Goal: Find specific page/section: Find specific page/section

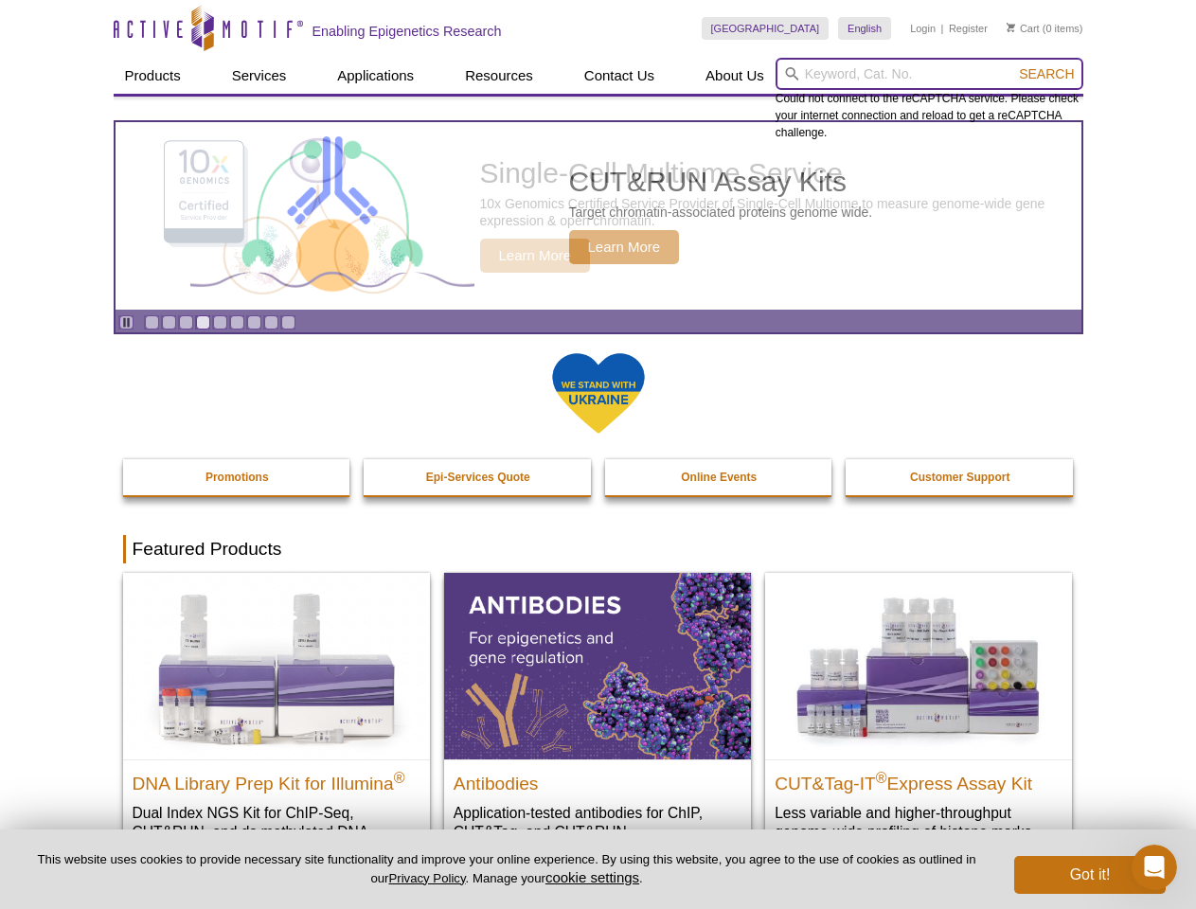
click at [929, 74] on input "search" at bounding box center [930, 74] width 308 height 32
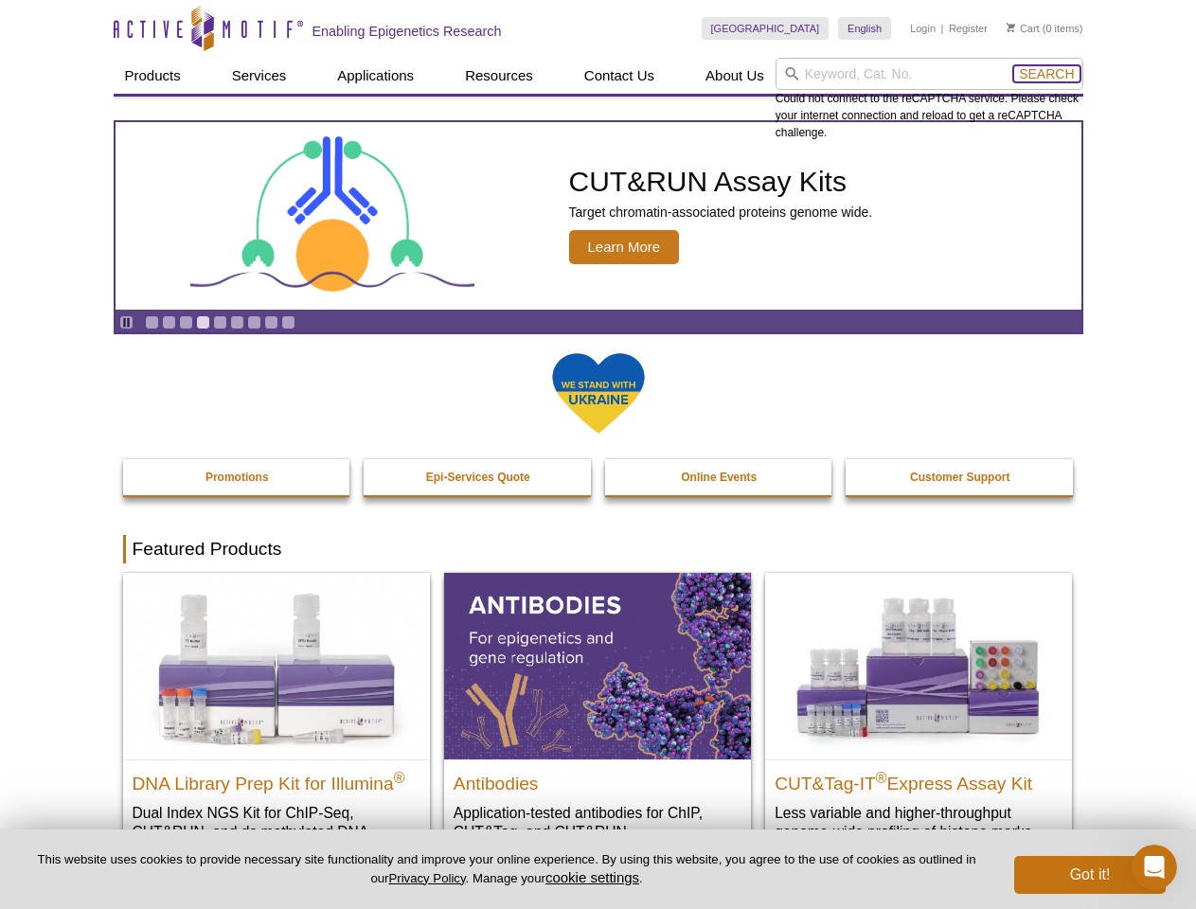
click at [1047, 74] on span "Search" at bounding box center [1046, 73] width 55 height 15
click at [126, 322] on icon "Pause" at bounding box center [126, 322] width 12 height 12
click at [152, 322] on link "Go to slide 1" at bounding box center [152, 322] width 14 height 14
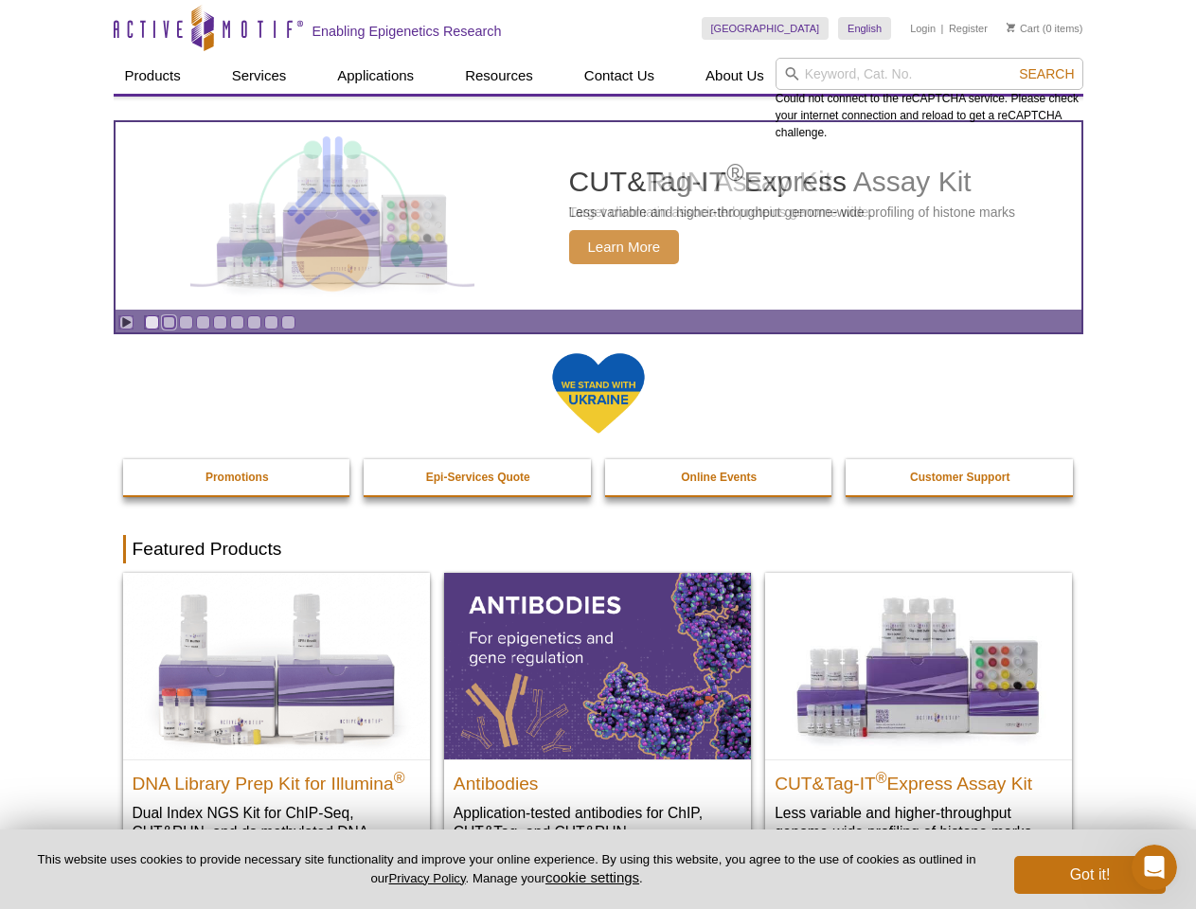
click at [169, 322] on link "Go to slide 2" at bounding box center [169, 322] width 14 height 14
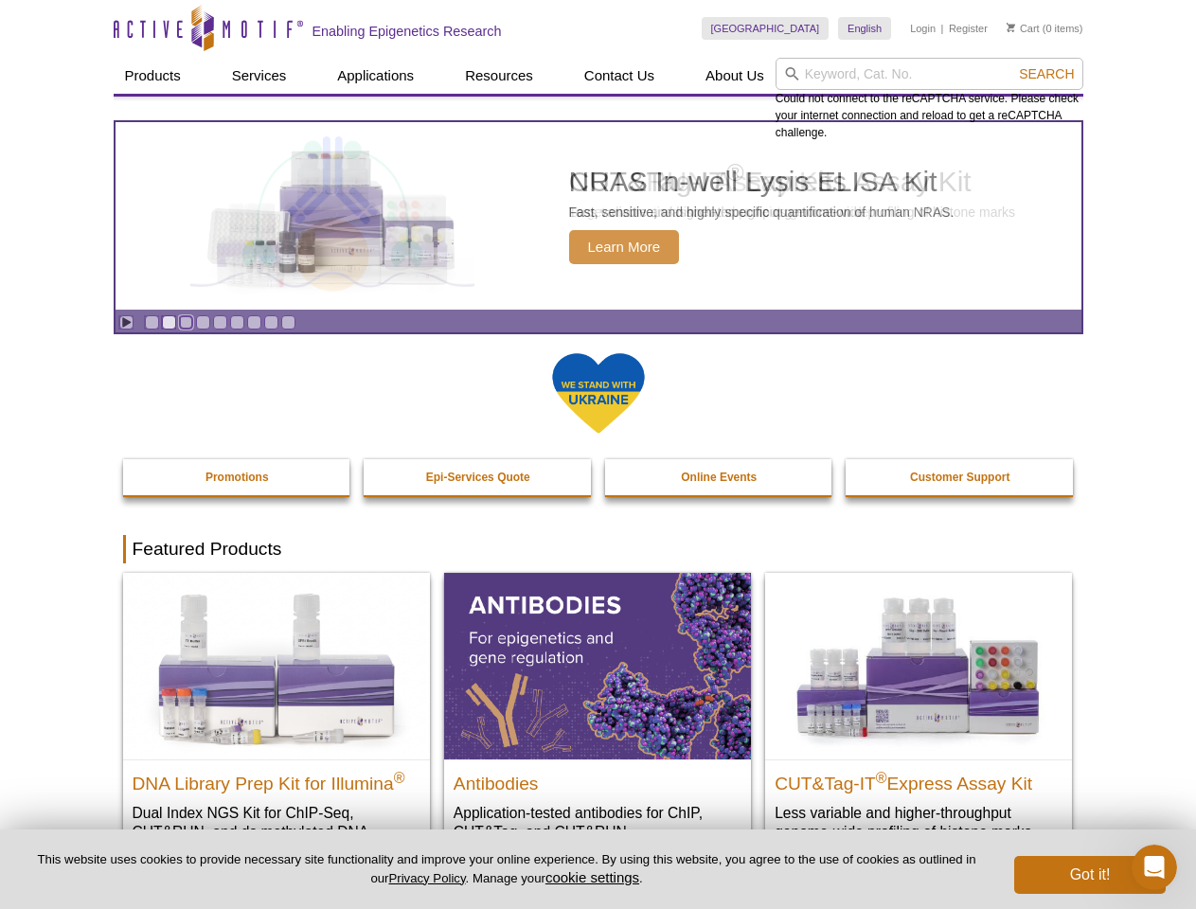
click at [186, 322] on link "Go to slide 3" at bounding box center [186, 322] width 14 height 14
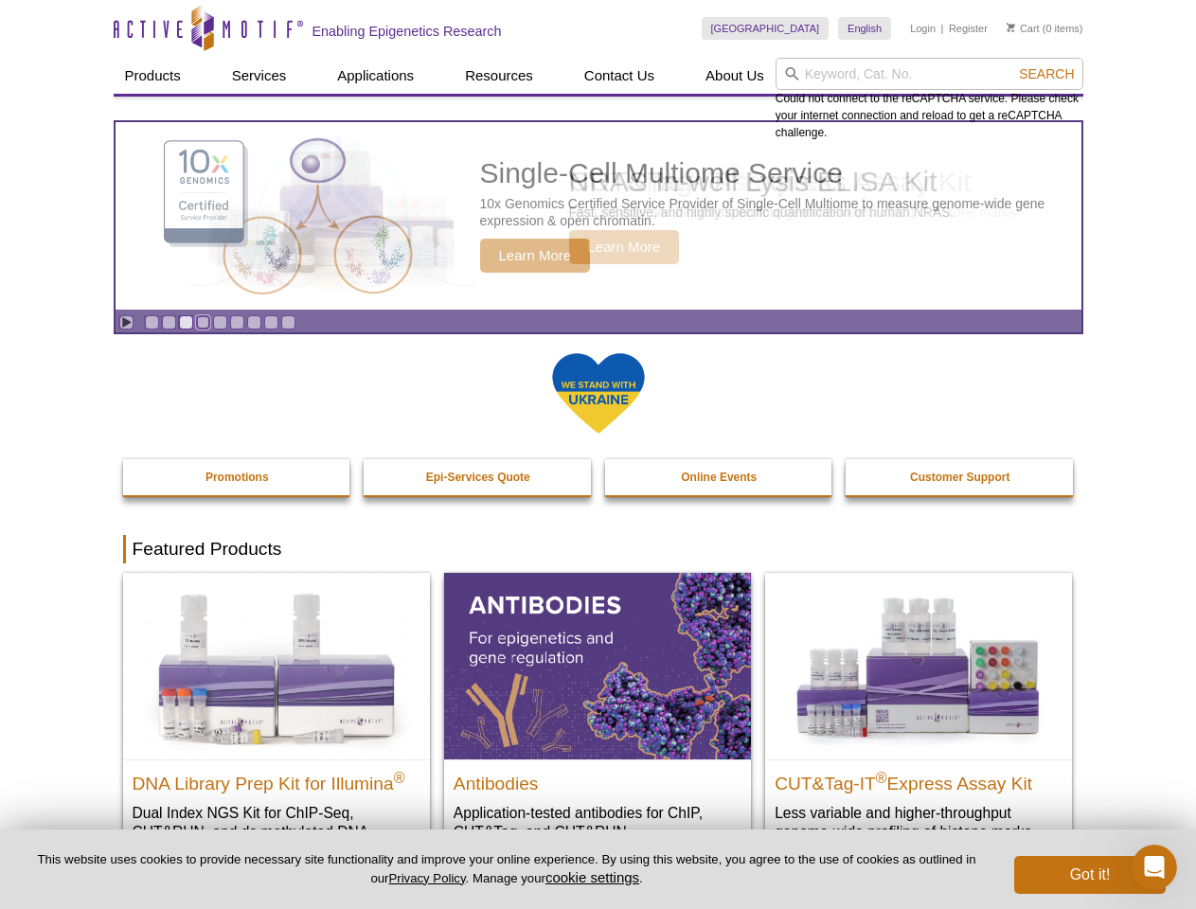
click at [203, 322] on link "Go to slide 4" at bounding box center [203, 322] width 14 height 14
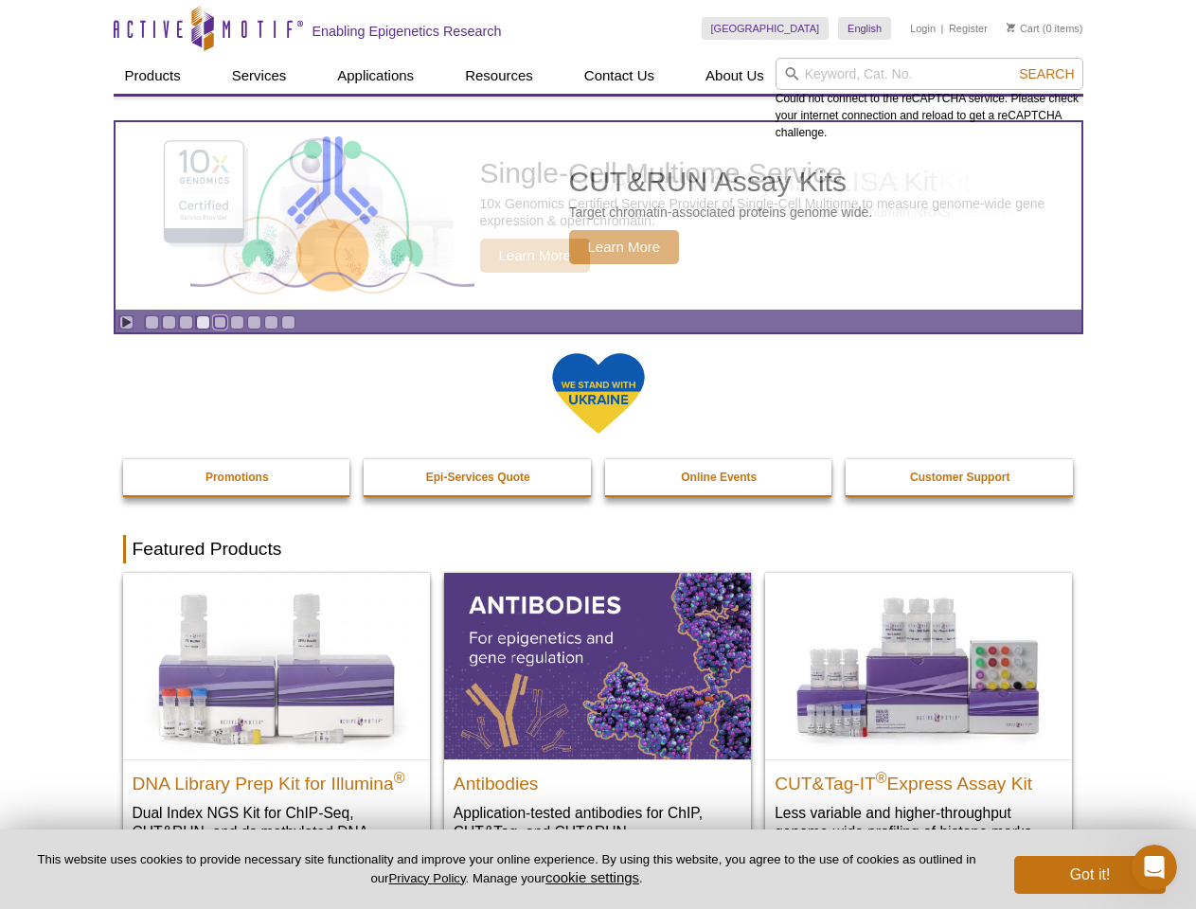
click at [220, 322] on link "Go to slide 5" at bounding box center [220, 322] width 14 height 14
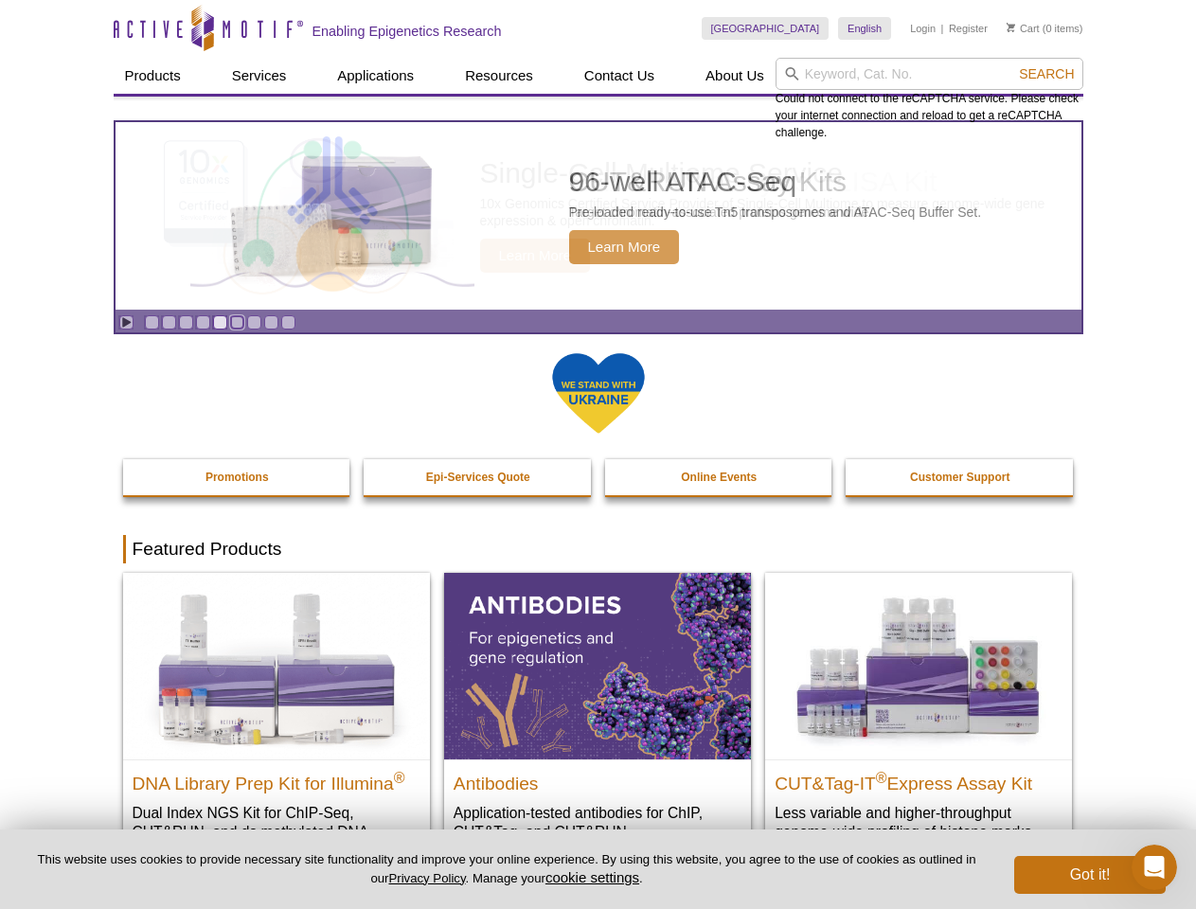
click at [237, 322] on link "Go to slide 6" at bounding box center [237, 322] width 14 height 14
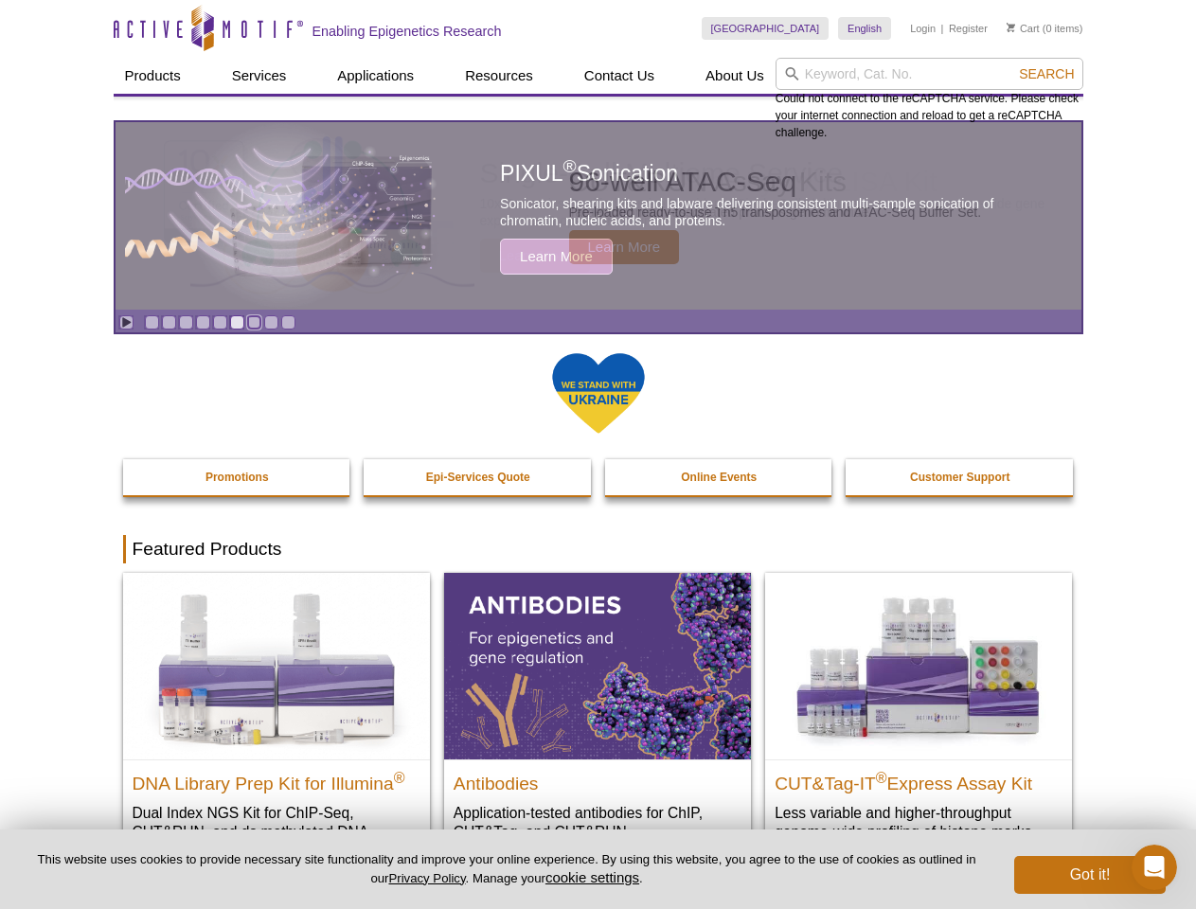
click at [254, 322] on link "Go to slide 7" at bounding box center [254, 322] width 14 height 14
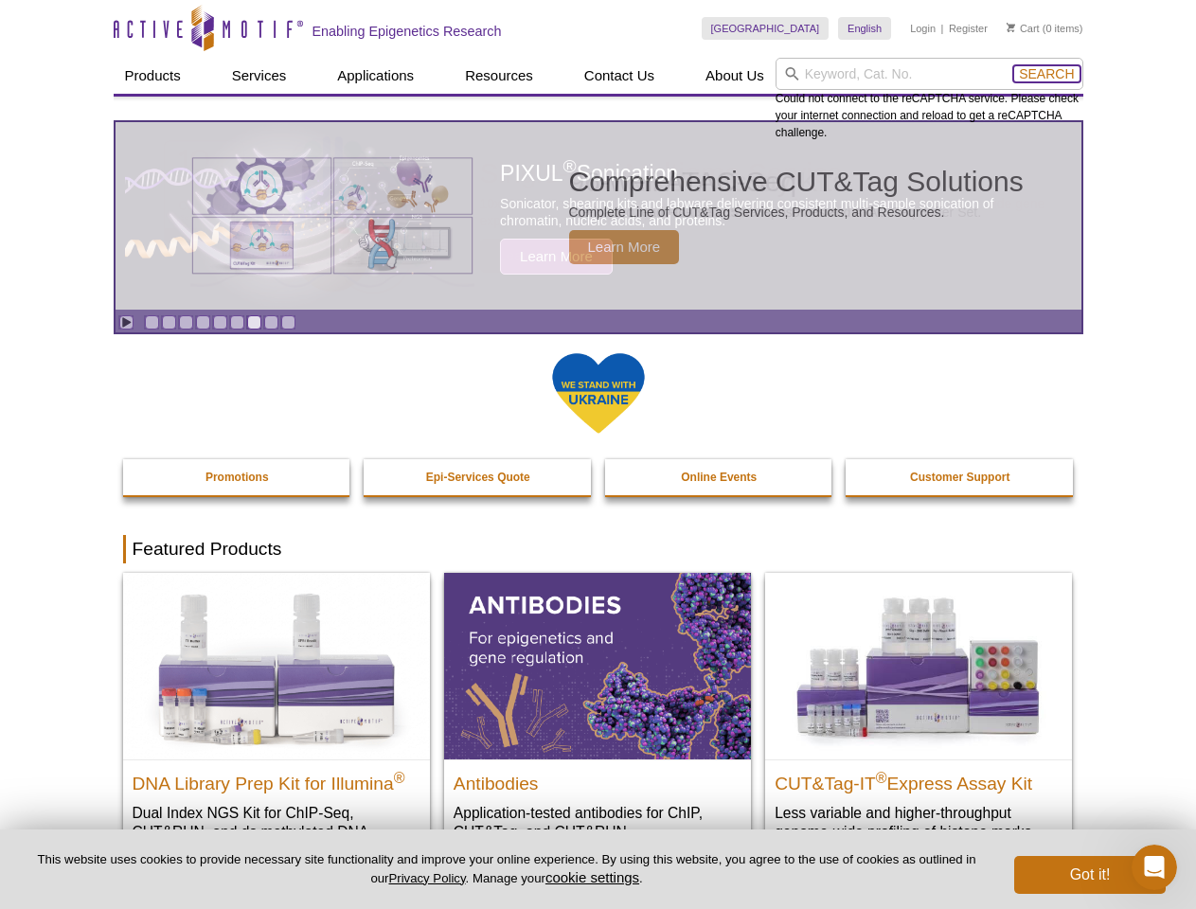
click at [1047, 74] on span "Search" at bounding box center [1046, 73] width 55 height 15
